Goal: Information Seeking & Learning: Learn about a topic

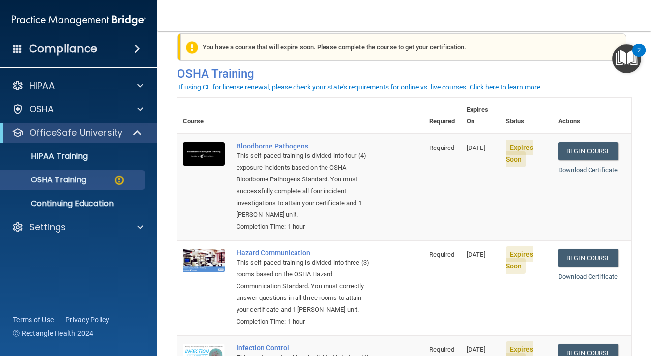
scroll to position [20, 0]
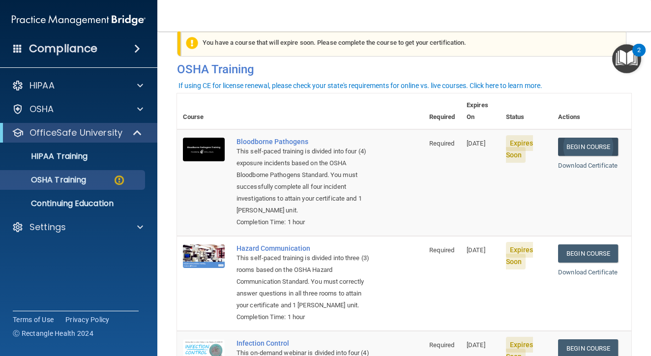
click at [607, 138] on link "Begin Course" at bounding box center [588, 147] width 60 height 18
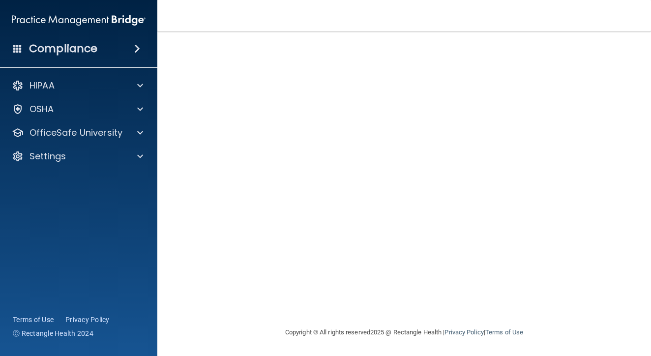
scroll to position [64, 0]
click at [614, 48] on img "Open Resource Center, 2 new notifications" at bounding box center [626, 58] width 29 height 29
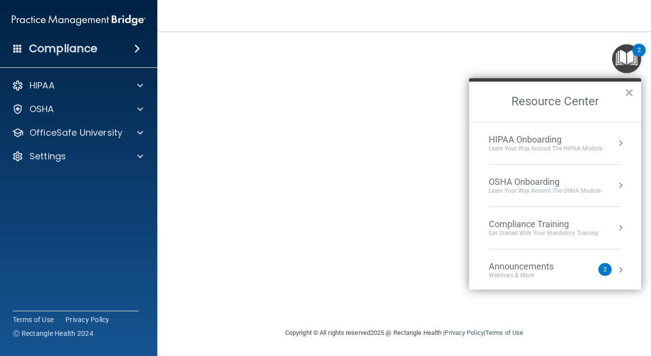
click at [613, 46] on img "Open Resource Center, 2 new notifications" at bounding box center [626, 58] width 29 height 29
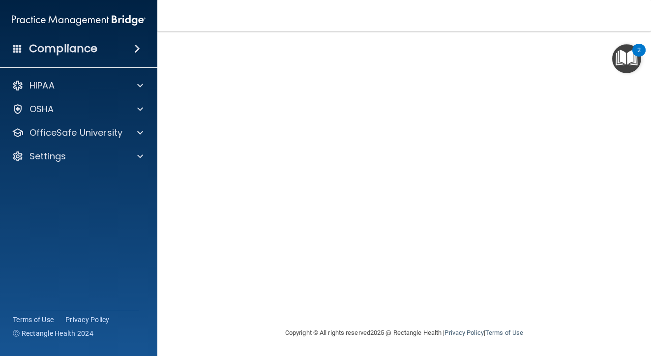
click at [612, 46] on img "Open Resource Center, 2 new notifications" at bounding box center [626, 58] width 29 height 29
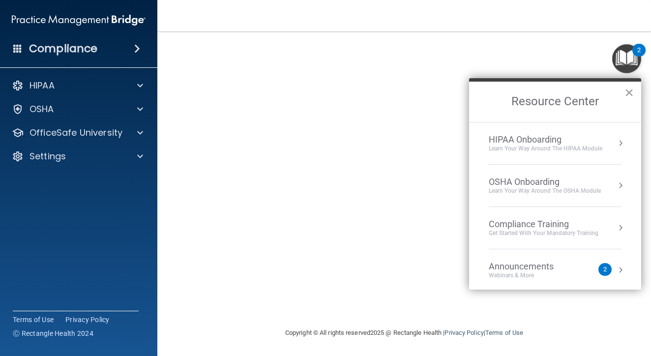
click at [629, 93] on button "×" at bounding box center [628, 93] width 9 height 16
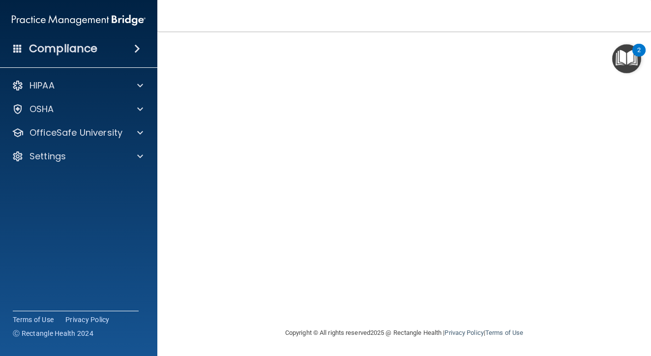
click at [612, 47] on img "Open Resource Center, 2 new notifications" at bounding box center [626, 58] width 29 height 29
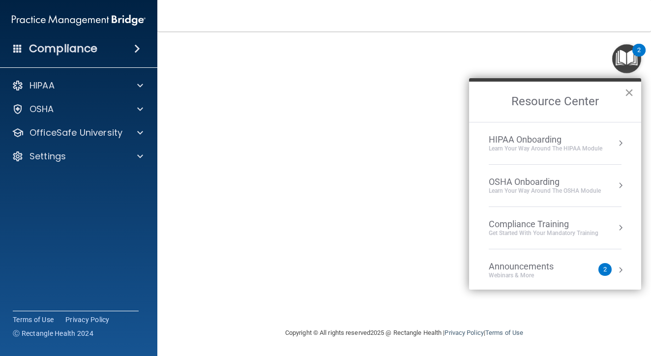
click at [630, 95] on button "×" at bounding box center [628, 93] width 9 height 16
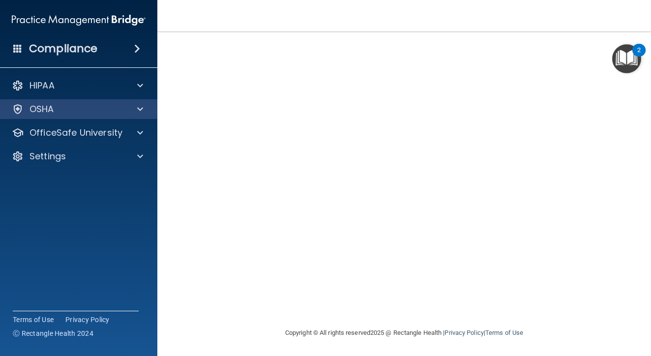
click at [79, 111] on div "OSHA" at bounding box center [65, 109] width 122 height 12
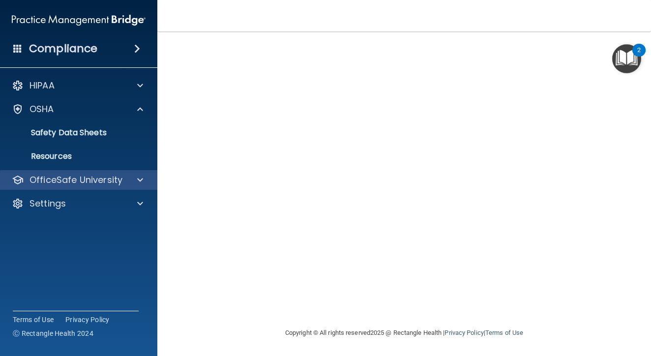
click at [89, 180] on p "OfficeSafe University" at bounding box center [75, 180] width 93 height 12
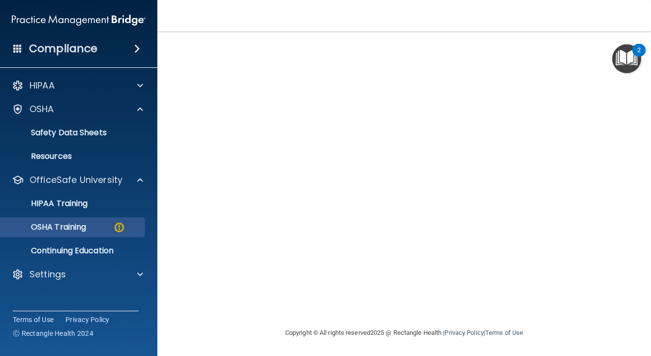
click at [99, 229] on div "OSHA Training" at bounding box center [73, 227] width 134 height 10
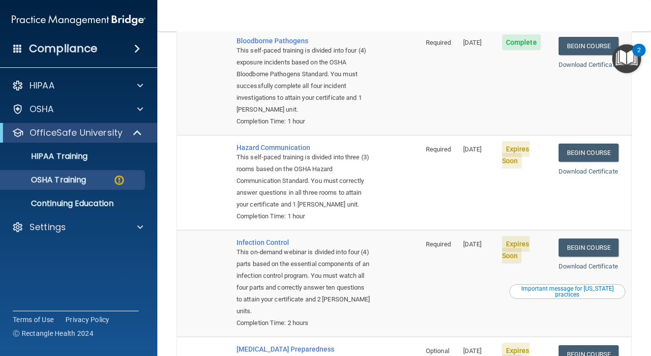
scroll to position [119, 0]
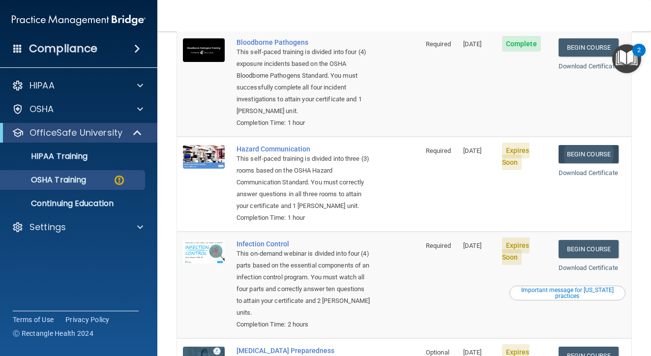
click at [575, 145] on link "Begin Course" at bounding box center [588, 154] width 60 height 18
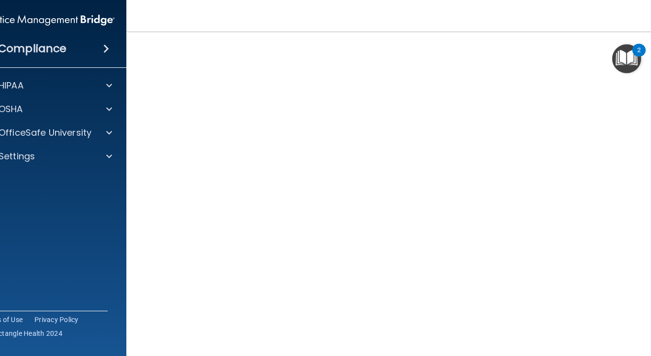
scroll to position [46, 0]
click at [64, 137] on p "OfficeSafe University" at bounding box center [45, 133] width 93 height 12
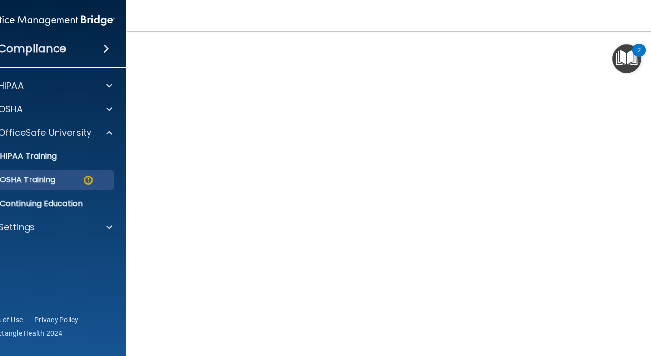
click at [75, 181] on div "OSHA Training" at bounding box center [42, 180] width 134 height 10
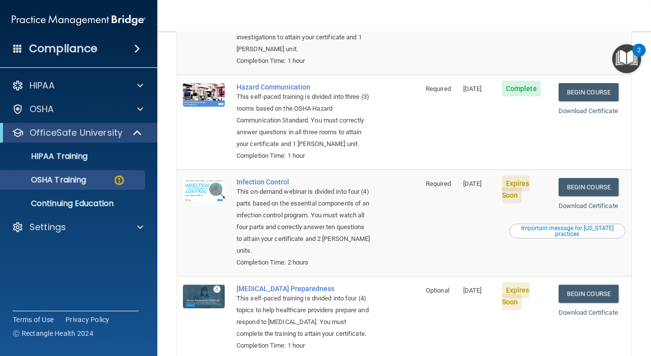
scroll to position [187, 0]
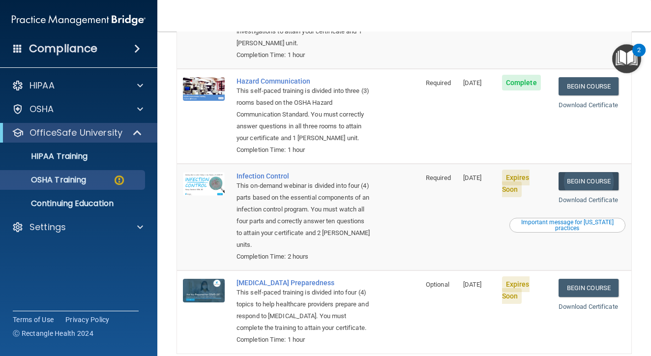
click at [601, 172] on link "Begin Course" at bounding box center [588, 181] width 60 height 18
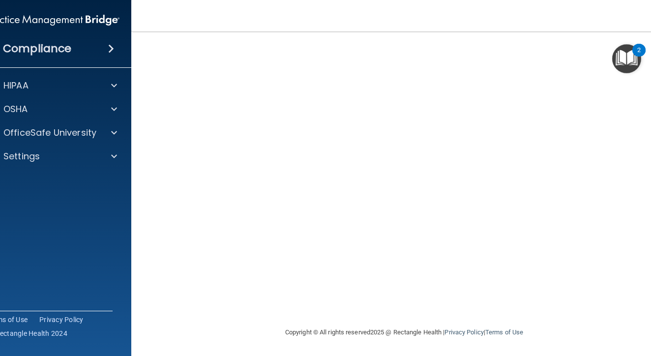
scroll to position [64, 0]
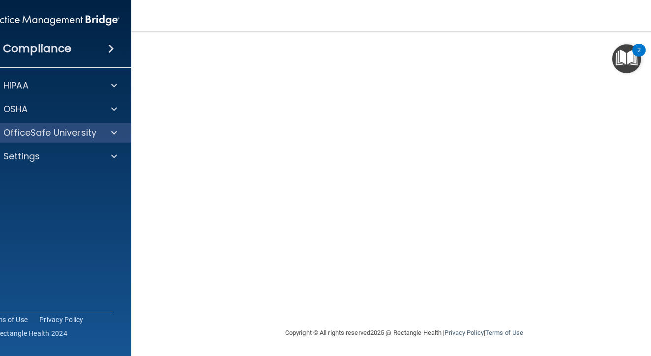
click at [93, 133] on p "OfficeSafe University" at bounding box center [49, 133] width 93 height 12
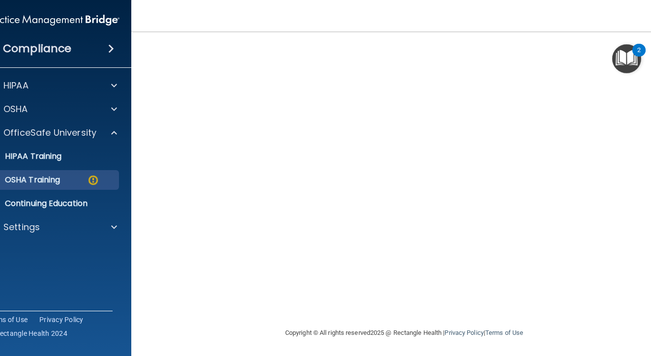
click at [90, 188] on link "OSHA Training" at bounding box center [41, 180] width 155 height 20
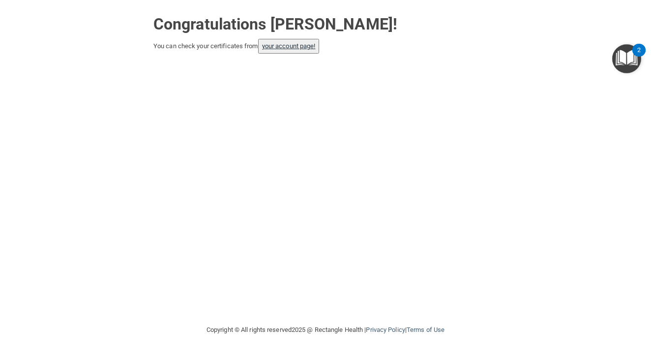
click at [283, 48] on link "your account page!" at bounding box center [289, 45] width 54 height 7
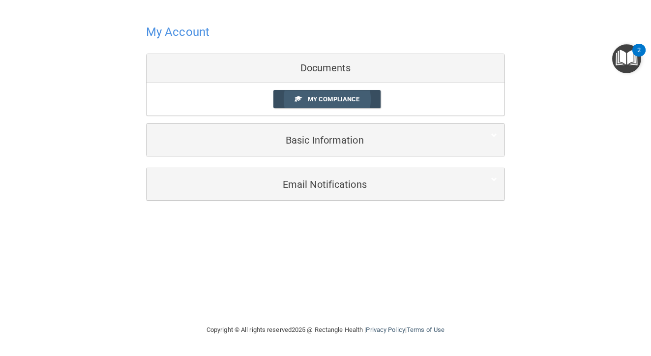
click at [367, 99] on link "My Compliance" at bounding box center [327, 99] width 108 height 18
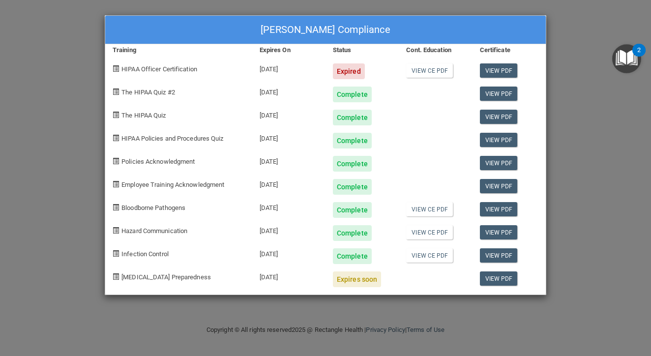
click at [581, 83] on div "Jasmine Goode's Compliance Training Expires On Status Cont. Education Certifica…" at bounding box center [325, 178] width 651 height 356
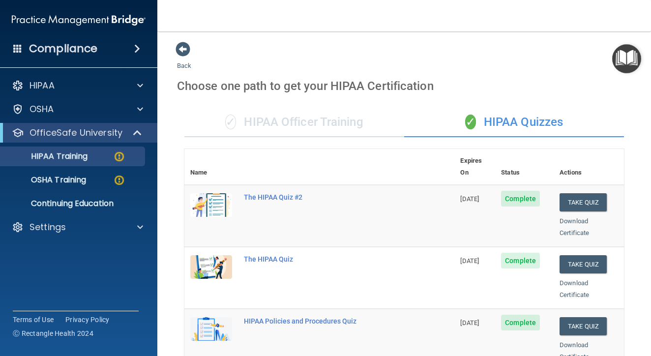
scroll to position [147, 0]
